Goal: Transaction & Acquisition: Subscribe to service/newsletter

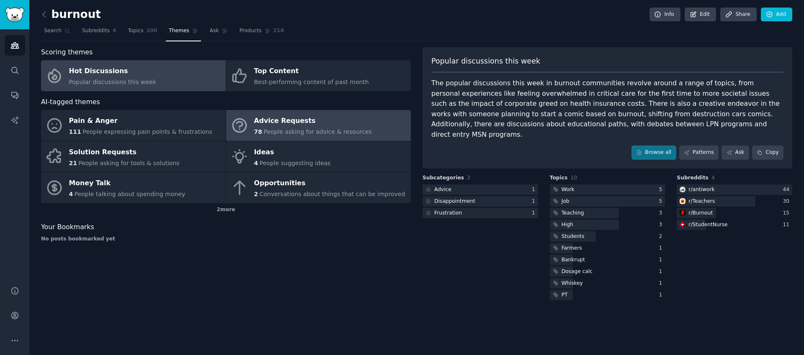
click at [330, 122] on div "Advice Requests" at bounding box center [313, 121] width 118 height 13
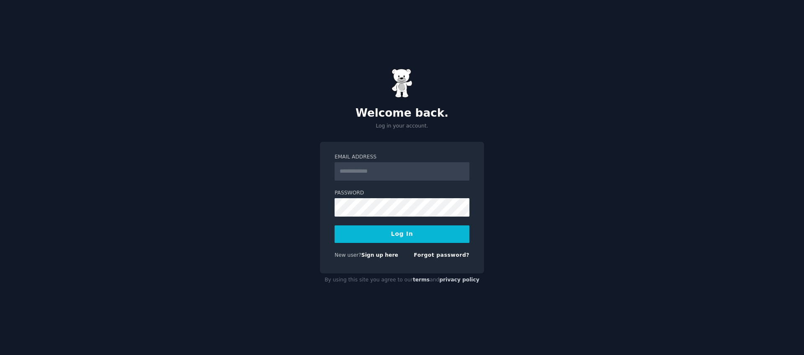
click at [359, 174] on input "Email Address" at bounding box center [401, 171] width 135 height 18
type input "**********"
click at [401, 229] on button "Log In" at bounding box center [401, 235] width 135 height 18
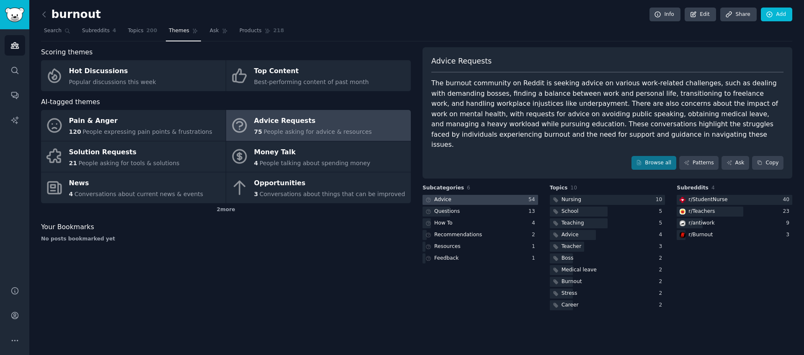
click at [444, 196] on div "Advice" at bounding box center [442, 200] width 17 height 8
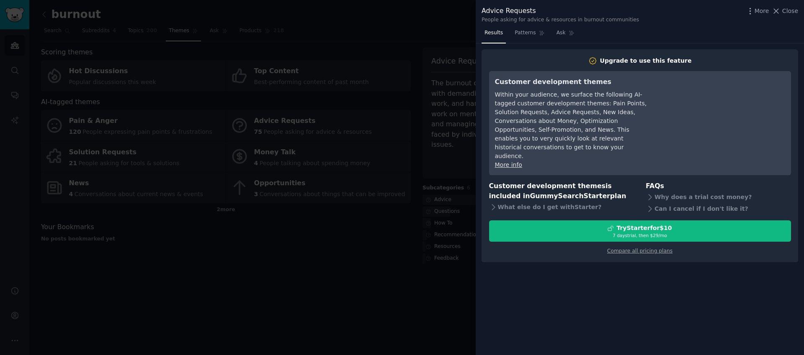
click at [781, 15] on div "More Close" at bounding box center [771, 11] width 52 height 10
click at [778, 13] on icon at bounding box center [775, 11] width 9 height 9
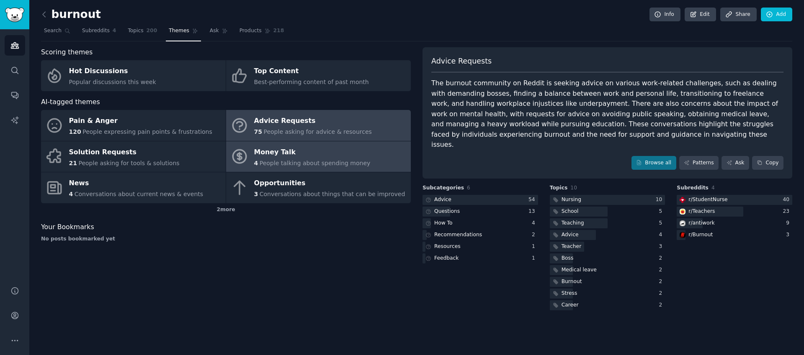
click at [330, 163] on span "People talking about spending money" at bounding box center [314, 163] width 111 height 7
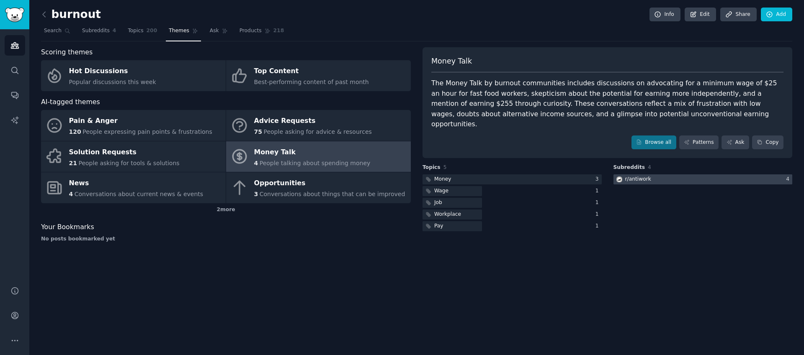
click at [638, 176] on div "r/ antiwork" at bounding box center [638, 180] width 26 height 8
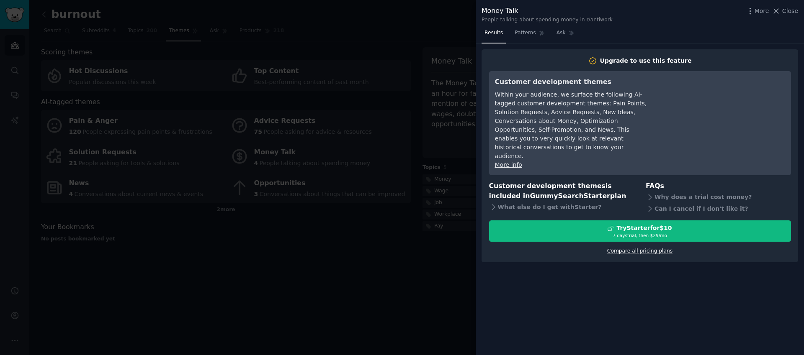
click at [644, 248] on link "Compare all pricing plans" at bounding box center [639, 251] width 65 height 6
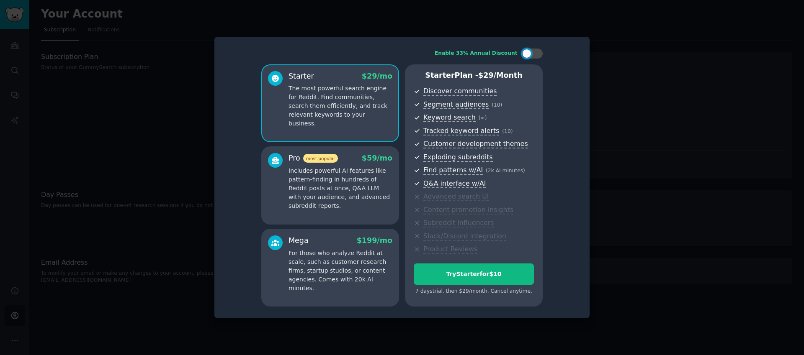
click at [199, 67] on div at bounding box center [402, 177] width 804 height 355
